Goal: Information Seeking & Learning: Learn about a topic

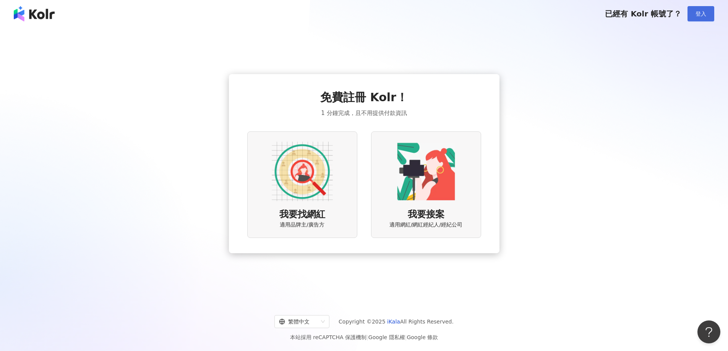
click at [701, 15] on span "登入" at bounding box center [701, 14] width 11 height 6
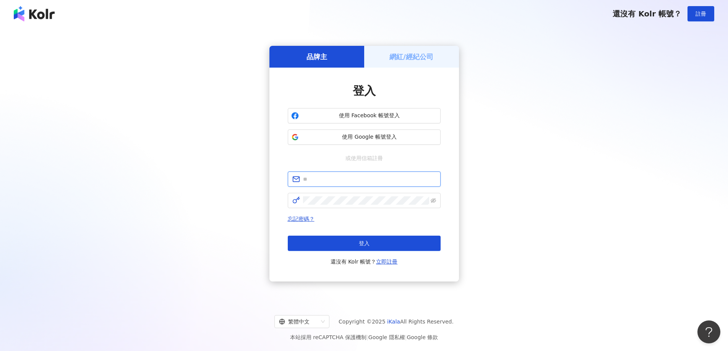
click at [335, 182] on input "text" at bounding box center [369, 179] width 133 height 8
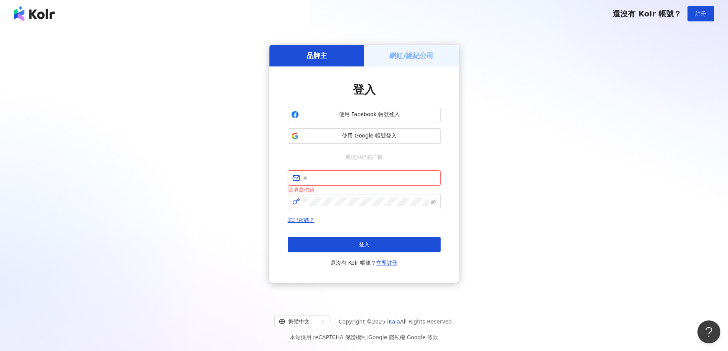
click at [335, 177] on input "text" at bounding box center [369, 178] width 133 height 8
type input "**********"
click at [349, 242] on button "登入" at bounding box center [364, 244] width 153 height 15
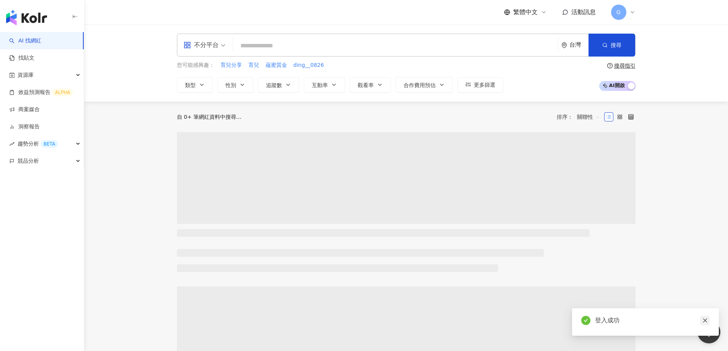
click at [704, 322] on icon "close" at bounding box center [705, 321] width 4 height 4
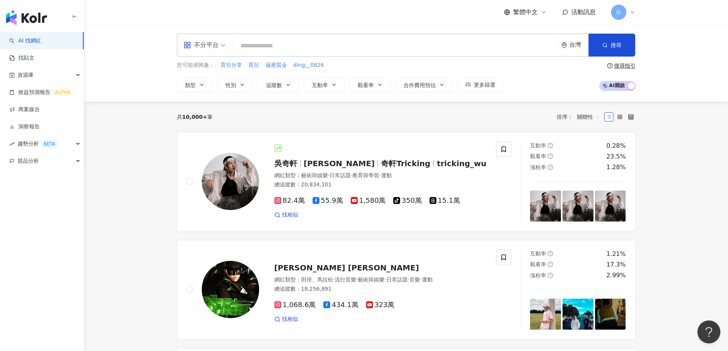
click at [289, 44] on input "search" at bounding box center [395, 46] width 319 height 15
paste input "**********"
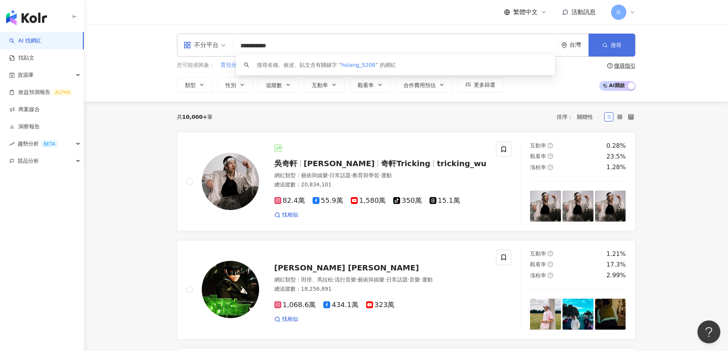
type input "**********"
click at [608, 39] on button "搜尋" at bounding box center [612, 45] width 47 height 23
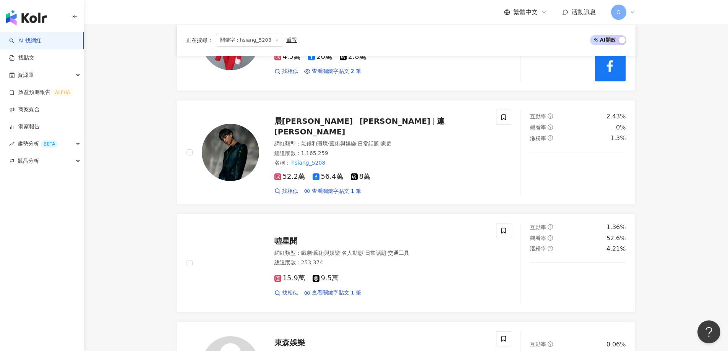
scroll to position [306, 0]
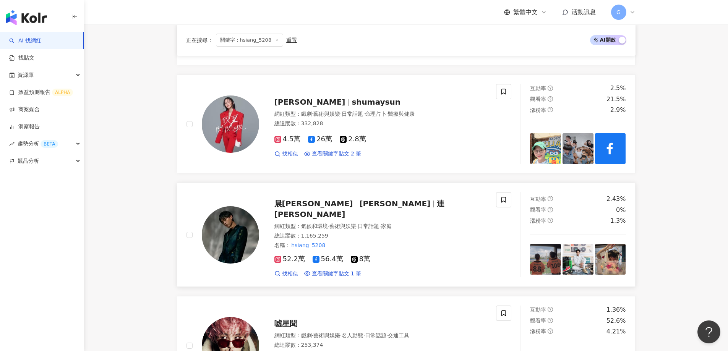
click at [333, 203] on span "連晨翔" at bounding box center [359, 209] width 170 height 20
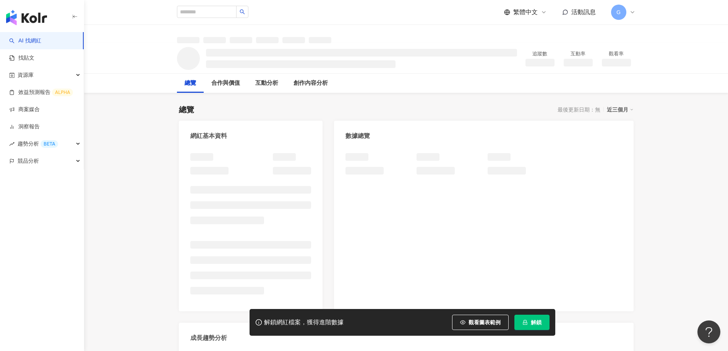
click at [533, 323] on span "解鎖" at bounding box center [536, 323] width 11 height 6
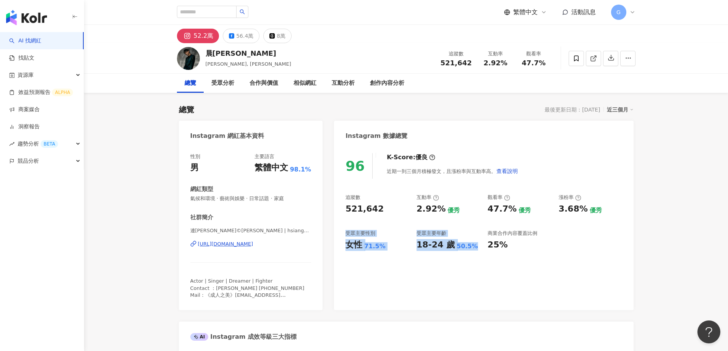
drag, startPoint x: 472, startPoint y: 245, endPoint x: 346, endPoint y: 231, distance: 127.3
click at [346, 231] on div "追蹤數 521,642 互動率 2.92% 優秀 觀看率 47.7% 優秀 漲粉率 3.68% 優秀 受眾主要性別 女性 71.5% 受眾主要年齡 18-24…" at bounding box center [484, 222] width 276 height 57
copy div "受眾主要性別 女性 71.5% 受眾主要年齡 18-24 歲 50.5%"
click at [464, 283] on div "96 K-Score : 優良 近期一到三個月積極發文，且漲粉率與互動率高。 查看說明 追蹤數 521,642 互動率 2.92% 優秀 觀看率 47.7% …" at bounding box center [483, 228] width 299 height 165
drag, startPoint x: 418, startPoint y: 208, endPoint x: 441, endPoint y: 207, distance: 23.4
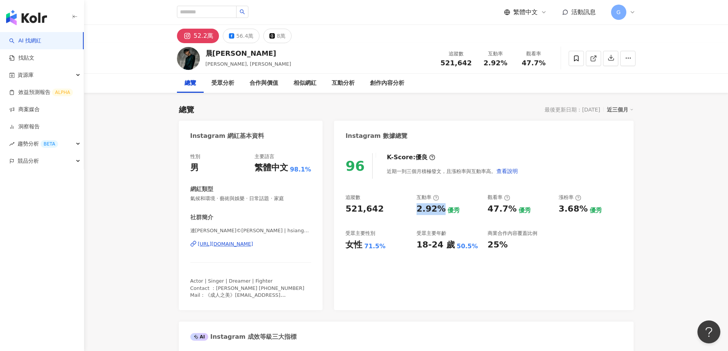
click at [441, 207] on div "2.92%" at bounding box center [431, 209] width 29 height 12
copy div "2.92%"
click at [472, 209] on div "2.92% 優秀" at bounding box center [448, 209] width 63 height 12
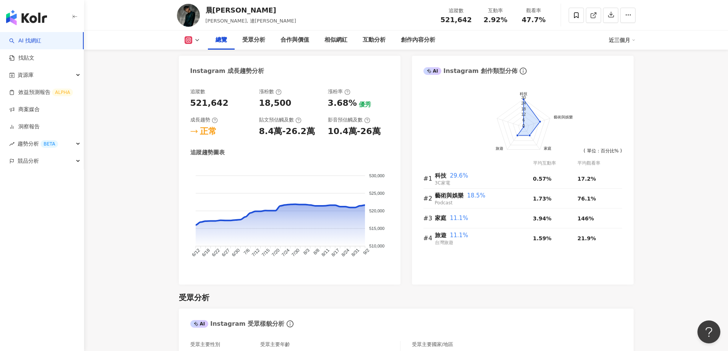
scroll to position [420, 0]
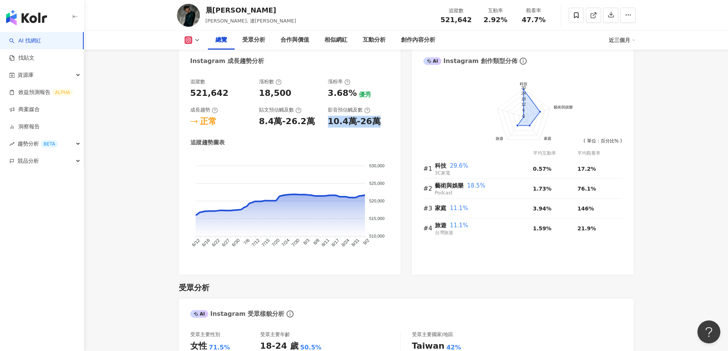
drag, startPoint x: 373, startPoint y: 121, endPoint x: 325, endPoint y: 122, distance: 47.8
click at [325, 122] on div "追蹤數 521,642 漲粉數 18,500 漲粉率 3.68% 優秀 成長趨勢 正常 貼文預估觸及數 8.4萬-26.2萬 影音預估觸及數 10.4萬-26萬" at bounding box center [289, 102] width 199 height 49
copy div "10.4萬-26萬"
click at [307, 122] on div "8.4萬-26.2萬" at bounding box center [287, 122] width 56 height 12
drag, startPoint x: 304, startPoint y: 121, endPoint x: 255, endPoint y: 123, distance: 49.4
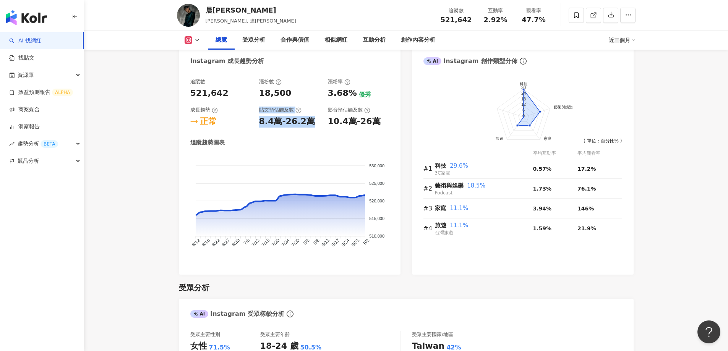
click at [255, 123] on div "追蹤數 521,642 漲粉數 18,500 漲粉率 3.68% 優秀 成長趨勢 正常 貼文預估觸及數 8.4萬-26.2萬 影音預估觸及數 10.4萬-26萬" at bounding box center [289, 102] width 199 height 49
click at [277, 137] on div "追蹤數 521,642 漲粉數 18,500 漲粉率 3.68% 優秀 成長趨勢 正常 貼文預估觸及數 8.4萬-26.2萬 影音預估觸及數 10.4萬-26…" at bounding box center [289, 170] width 199 height 185
drag, startPoint x: 289, startPoint y: 125, endPoint x: 258, endPoint y: 127, distance: 31.0
click at [258, 127] on div "追蹤數 521,642 漲粉數 18,500 漲粉率 3.68% 優秀 成長趨勢 正常 貼文預估觸及數 8.4萬-26.2萬 影音預估觸及數 10.4萬-26萬" at bounding box center [289, 102] width 199 height 49
copy div "8.4萬-26.2萬"
